Goal: Task Accomplishment & Management: Manage account settings

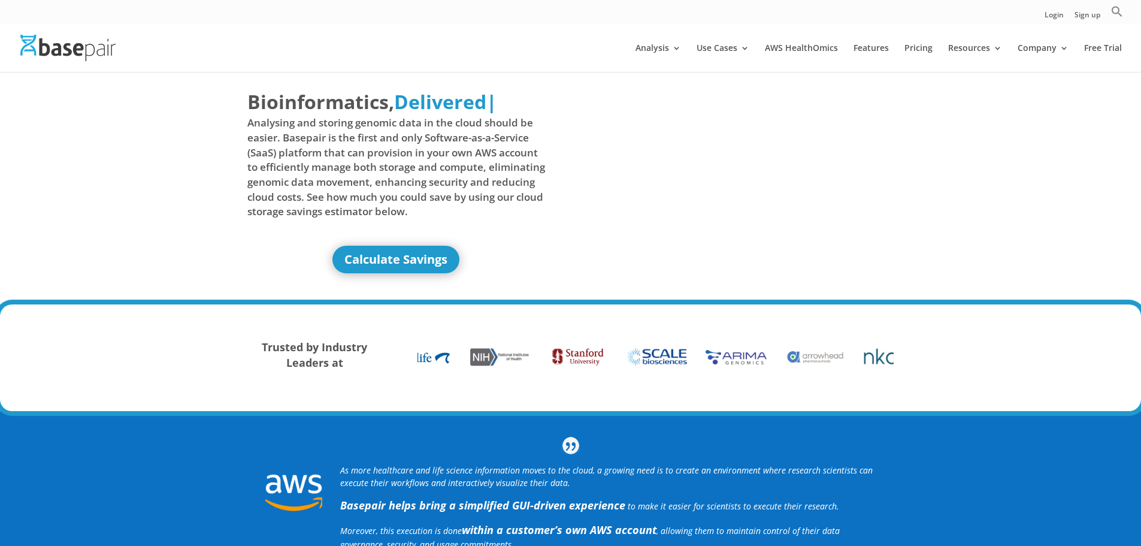
click at [1055, 14] on link "Login" at bounding box center [1054, 17] width 19 height 13
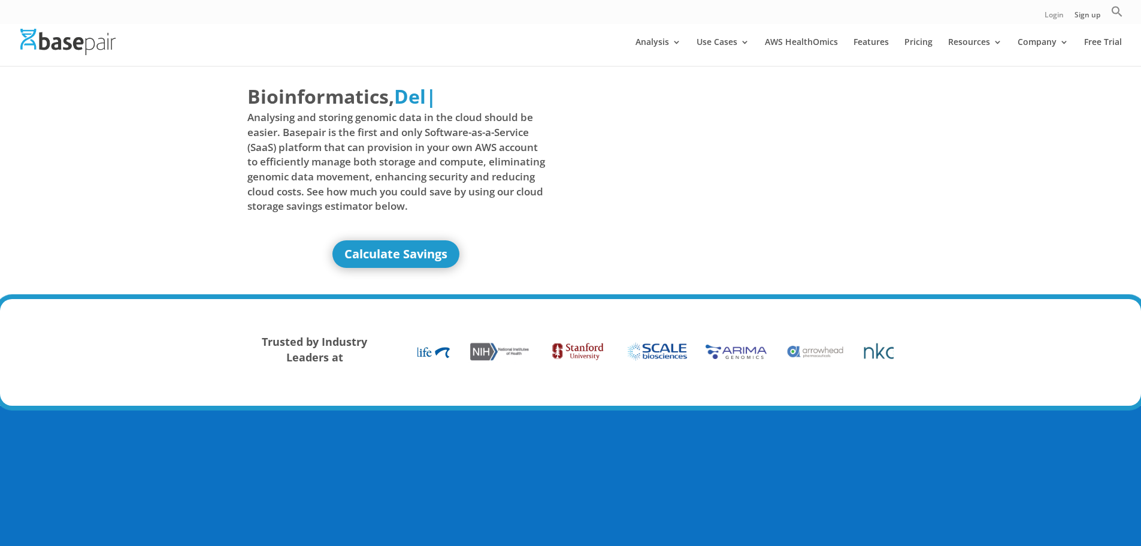
click at [1056, 14] on link "Login" at bounding box center [1054, 17] width 19 height 13
click at [1058, 17] on link "Login" at bounding box center [1054, 17] width 19 height 13
click at [1054, 16] on link "Login" at bounding box center [1054, 17] width 19 height 13
